Goal: Task Accomplishment & Management: Use online tool/utility

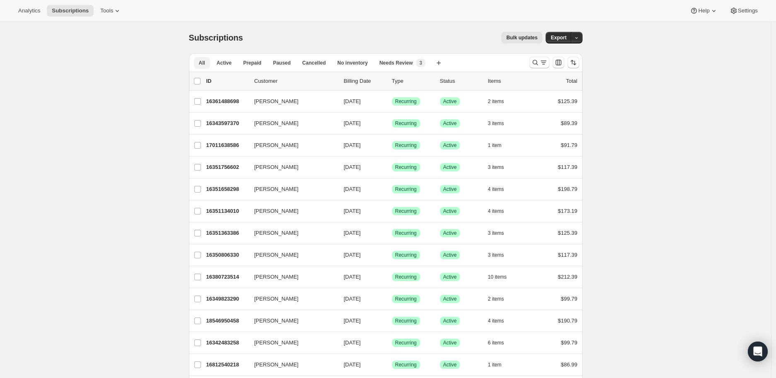
click at [207, 63] on button "All" at bounding box center [202, 63] width 16 height 12
click at [19, 14] on button "Analytics" at bounding box center [29, 11] width 32 height 12
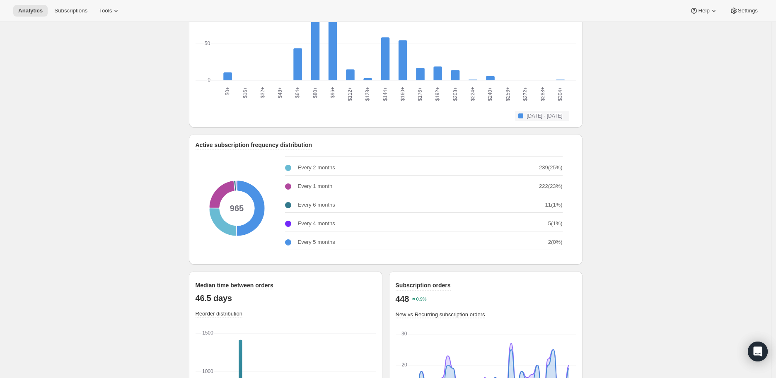
scroll to position [866, 0]
